Goal: Transaction & Acquisition: Purchase product/service

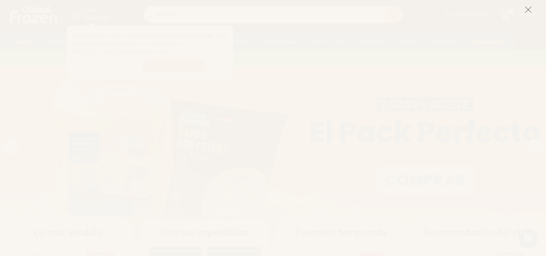
click at [526, 12] on icon at bounding box center [528, 9] width 7 height 7
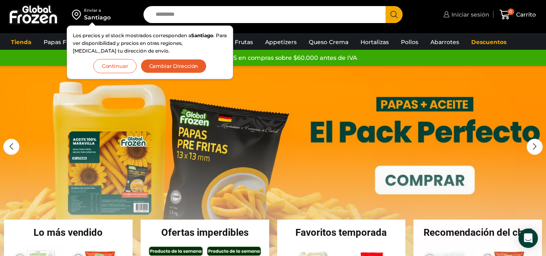
click at [465, 17] on span "Iniciar sesión" at bounding box center [469, 15] width 40 height 8
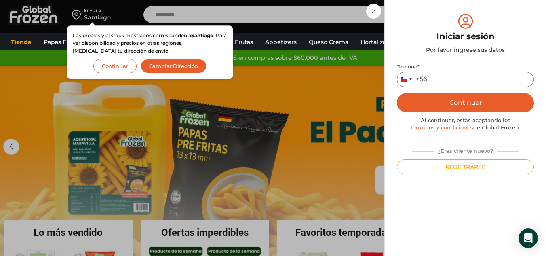
click at [440, 76] on input "Teléfono *" at bounding box center [465, 79] width 137 height 15
type input "*********"
click at [479, 97] on button "Continuar" at bounding box center [465, 102] width 137 height 19
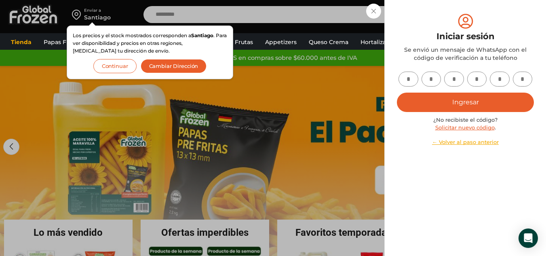
click at [415, 80] on input "text" at bounding box center [409, 79] width 20 height 15
type input "*"
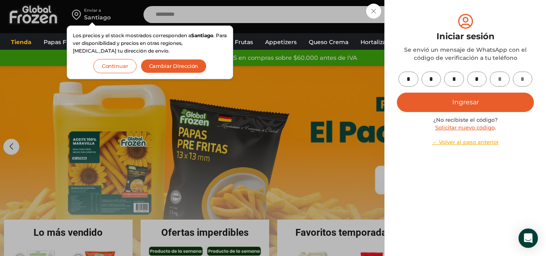
type input "*"
click at [469, 98] on button "Ingresar" at bounding box center [465, 102] width 137 height 19
click at [463, 101] on button "Ingresar" at bounding box center [465, 102] width 137 height 19
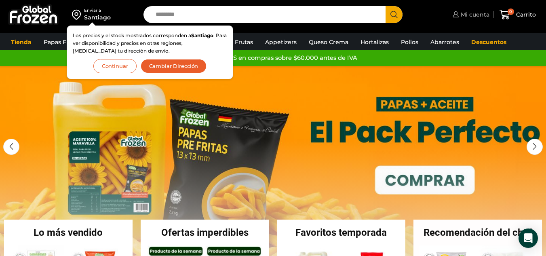
click at [473, 13] on span "Mi cuenta" at bounding box center [474, 15] width 31 height 8
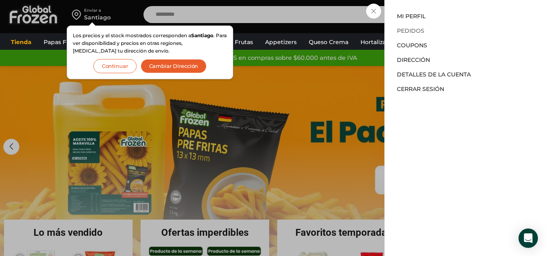
click at [417, 30] on link "Pedidos" at bounding box center [410, 30] width 27 height 7
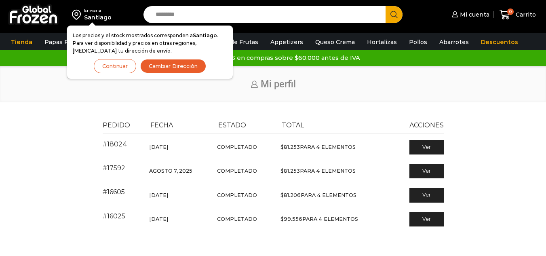
click at [282, 17] on input "Search input" at bounding box center [267, 14] width 230 height 17
type input "**********"
click at [386, 6] on button "Search" at bounding box center [394, 14] width 17 height 17
click at [125, 65] on button "Continuar" at bounding box center [115, 66] width 42 height 14
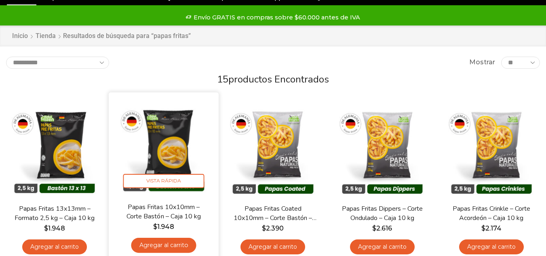
scroll to position [81, 0]
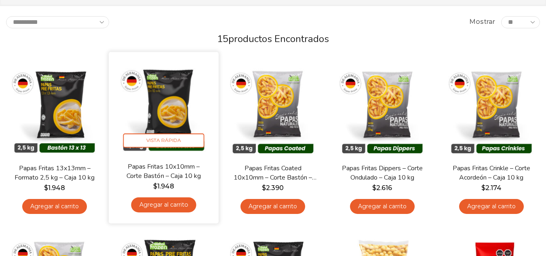
click at [171, 203] on link "Agregar al carrito" at bounding box center [163, 204] width 65 height 15
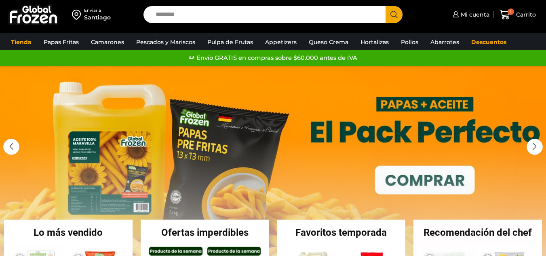
click at [324, 17] on input "Search input" at bounding box center [267, 14] width 230 height 17
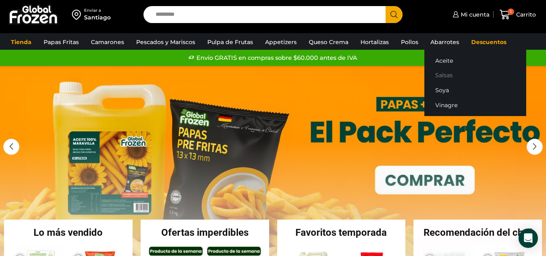
click at [443, 74] on link "Salsas" at bounding box center [475, 75] width 102 height 15
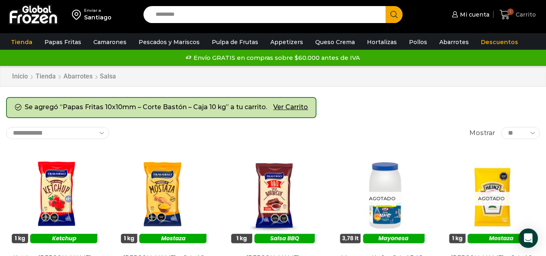
click at [521, 12] on span "Carrito" at bounding box center [525, 15] width 22 height 8
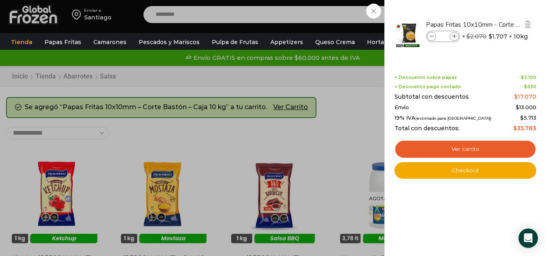
click at [453, 39] on span at bounding box center [454, 36] width 9 height 9
type input "*"
click at [453, 39] on span at bounding box center [454, 36] width 9 height 9
type input "*"
click at [447, 36] on input "*" at bounding box center [443, 36] width 12 height 9
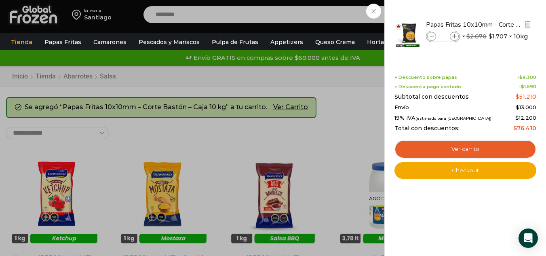
click at [447, 36] on input "*" at bounding box center [443, 36] width 12 height 9
type input "*"
click at [458, 58] on div "Papas Fritas 10x10mm - Corte Bastón - Caja 10 kg Papas Fritas 10x10mm - Corte B…" at bounding box center [465, 37] width 139 height 51
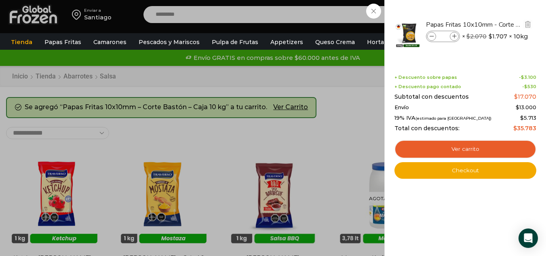
click at [441, 36] on input "*" at bounding box center [443, 36] width 12 height 9
click at [446, 35] on input "*" at bounding box center [443, 36] width 12 height 9
drag, startPoint x: 446, startPoint y: 35, endPoint x: 440, endPoint y: 34, distance: 6.3
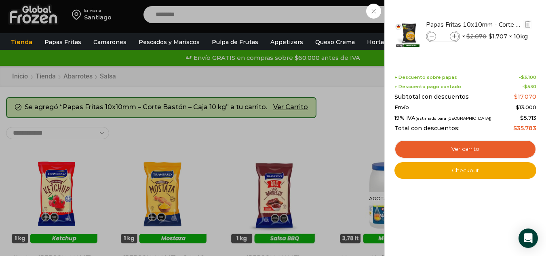
click at [440, 34] on input "*" at bounding box center [443, 36] width 12 height 9
click at [443, 34] on input "*" at bounding box center [443, 36] width 12 height 9
type input "*"
click at [471, 55] on li "Papas Fritas 10x10mm - Corte Bastón - Caja 10 kg Papas Fritas 10x10mm - Corte B…" at bounding box center [465, 34] width 143 height 44
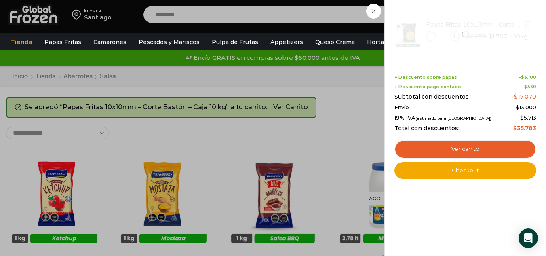
click at [447, 55] on div at bounding box center [465, 34] width 143 height 44
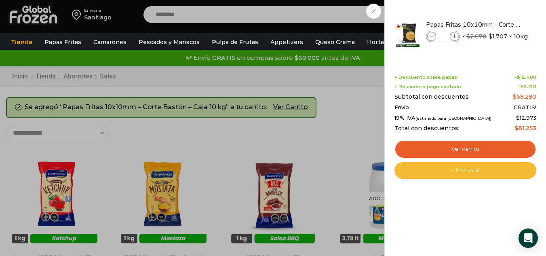
click at [463, 171] on link "Checkout" at bounding box center [466, 170] width 142 height 17
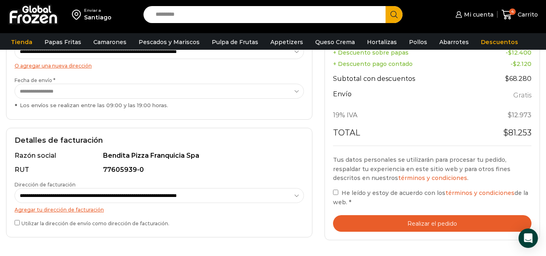
scroll to position [202, 0]
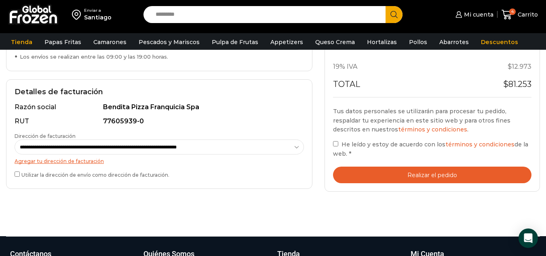
click at [421, 173] on button "Realizar el pedido" at bounding box center [432, 175] width 198 height 17
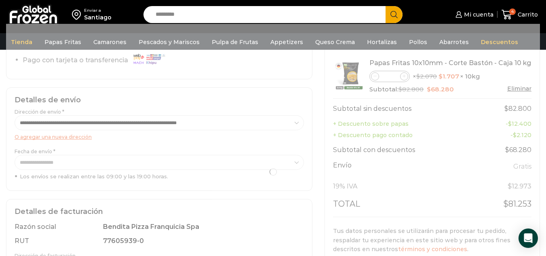
scroll to position [162, 0]
